Goal: Transaction & Acquisition: Book appointment/travel/reservation

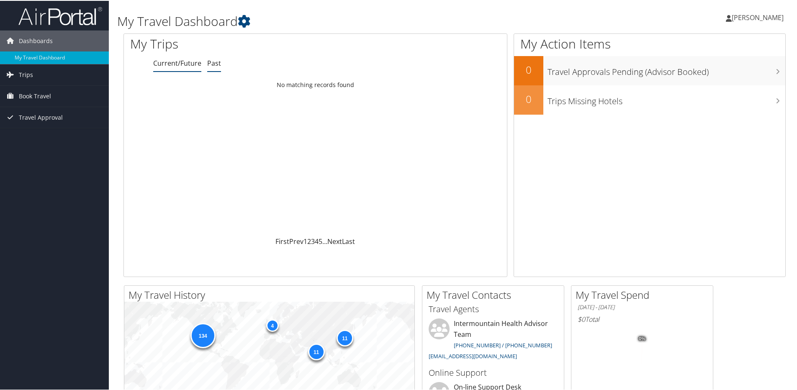
click at [211, 60] on link "Past" at bounding box center [214, 62] width 14 height 9
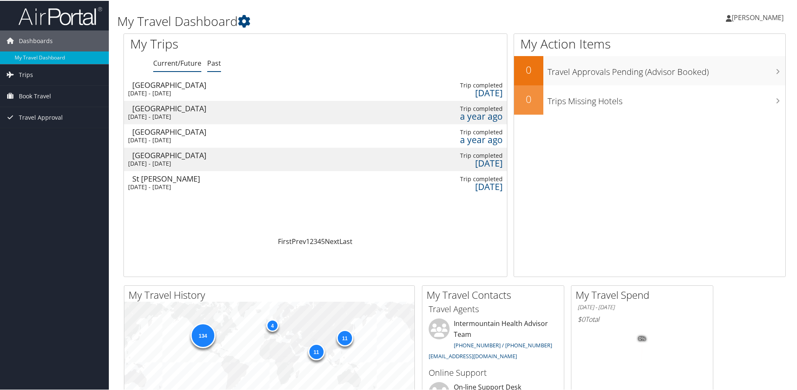
click at [183, 61] on link "Current/Future" at bounding box center [177, 62] width 48 height 9
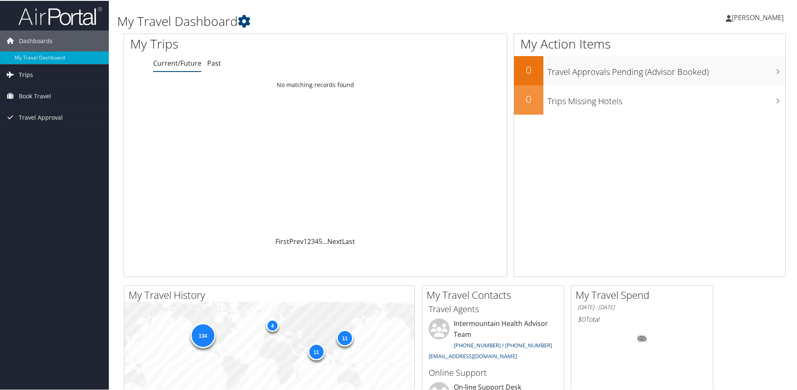
click at [31, 76] on span "Trips" at bounding box center [26, 74] width 14 height 21
click at [28, 89] on link "Current/Future Trips" at bounding box center [54, 91] width 109 height 13
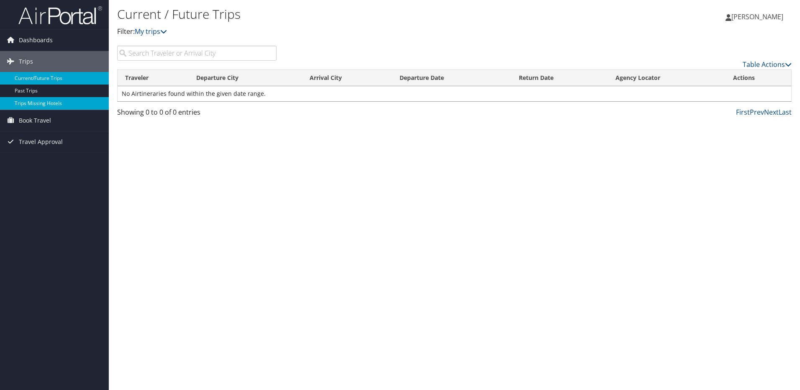
click at [28, 103] on link "Trips Missing Hotels" at bounding box center [54, 103] width 109 height 13
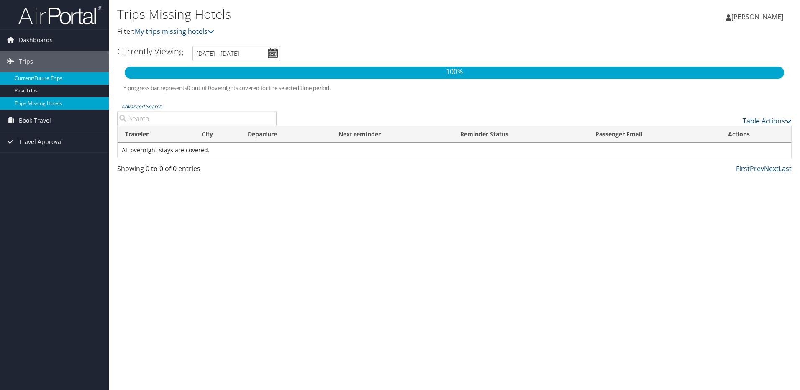
click at [31, 74] on link "Current/Future Trips" at bounding box center [54, 78] width 109 height 13
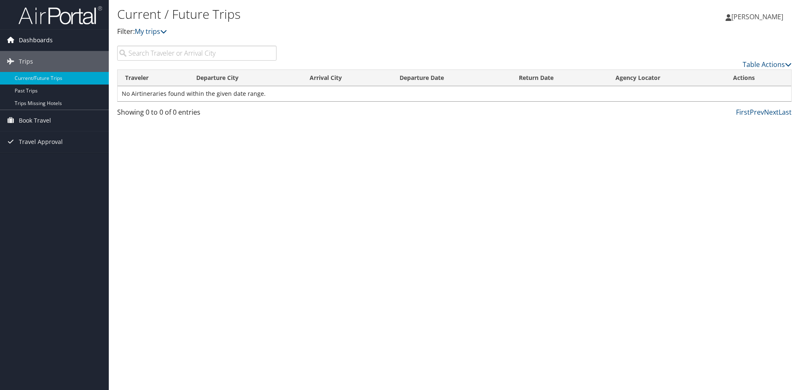
click at [36, 44] on span "Dashboards" at bounding box center [36, 40] width 34 height 21
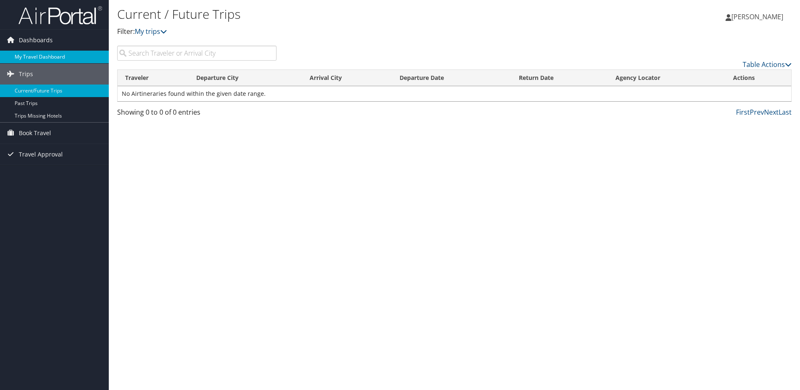
click at [34, 54] on link "My Travel Dashboard" at bounding box center [54, 57] width 109 height 13
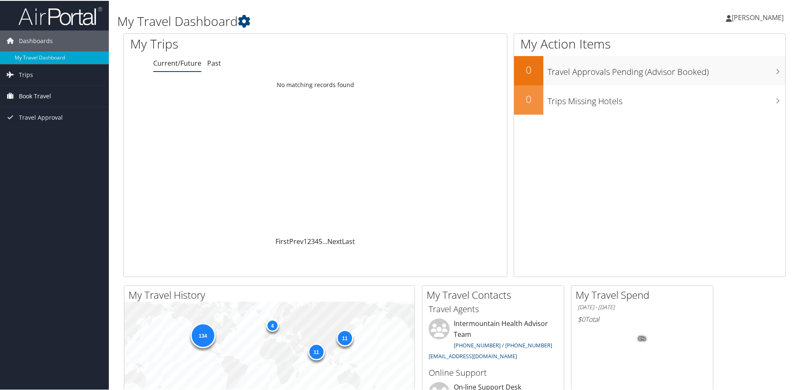
drag, startPoint x: 0, startPoint y: 0, endPoint x: 43, endPoint y: 94, distance: 103.2
click at [43, 94] on span "Book Travel" at bounding box center [35, 95] width 32 height 21
click at [34, 136] on link "Book/Manage Online Trips" at bounding box center [54, 137] width 109 height 13
